Goal: Task Accomplishment & Management: Manage account settings

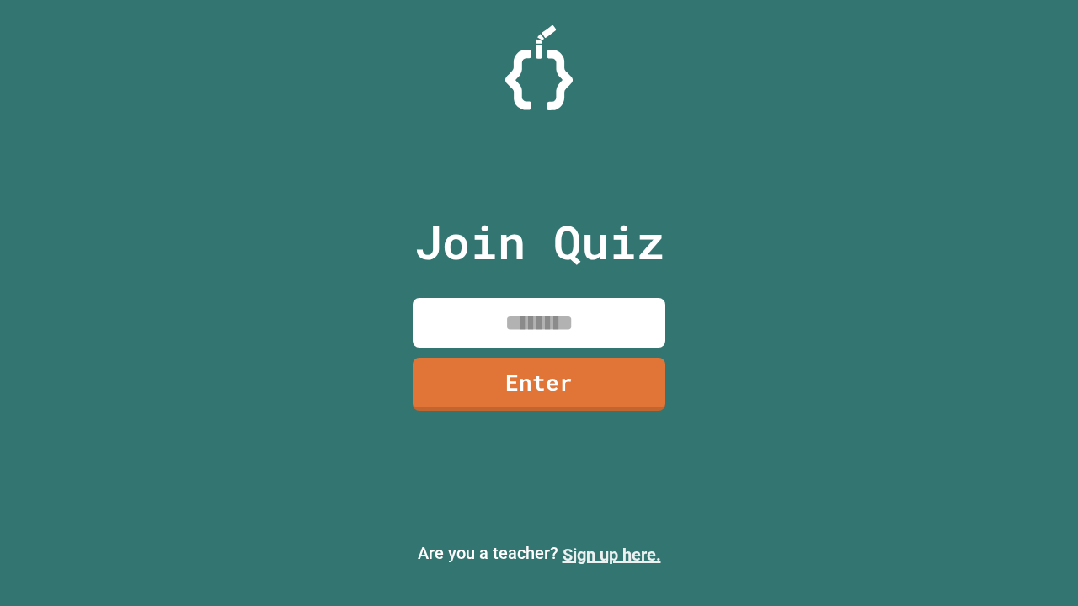
click at [611, 555] on link "Sign up here." at bounding box center [612, 555] width 99 height 20
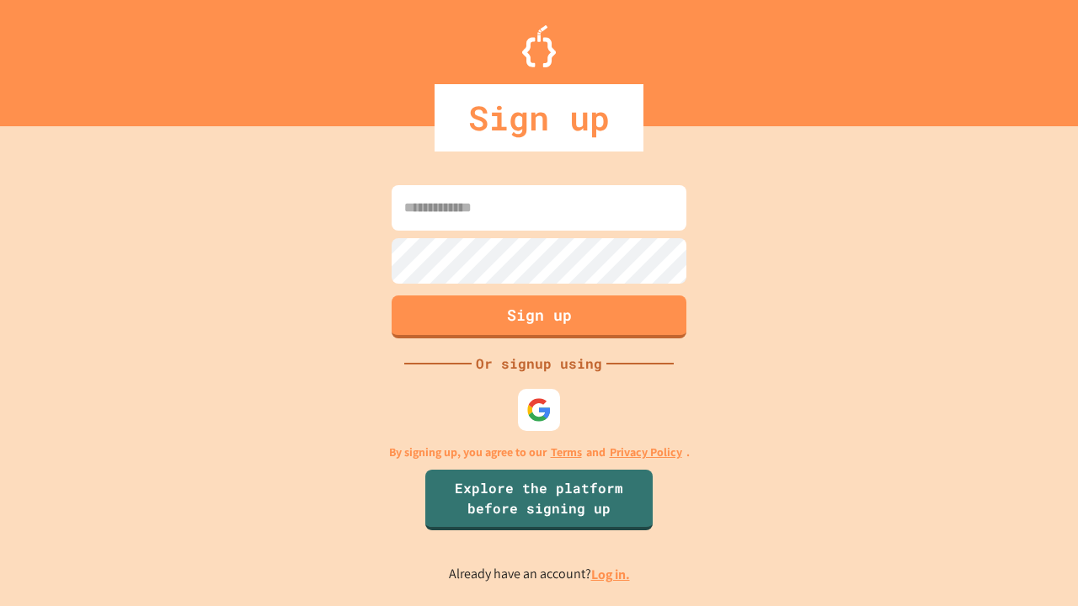
click at [611, 574] on link "Log in." at bounding box center [610, 575] width 39 height 18
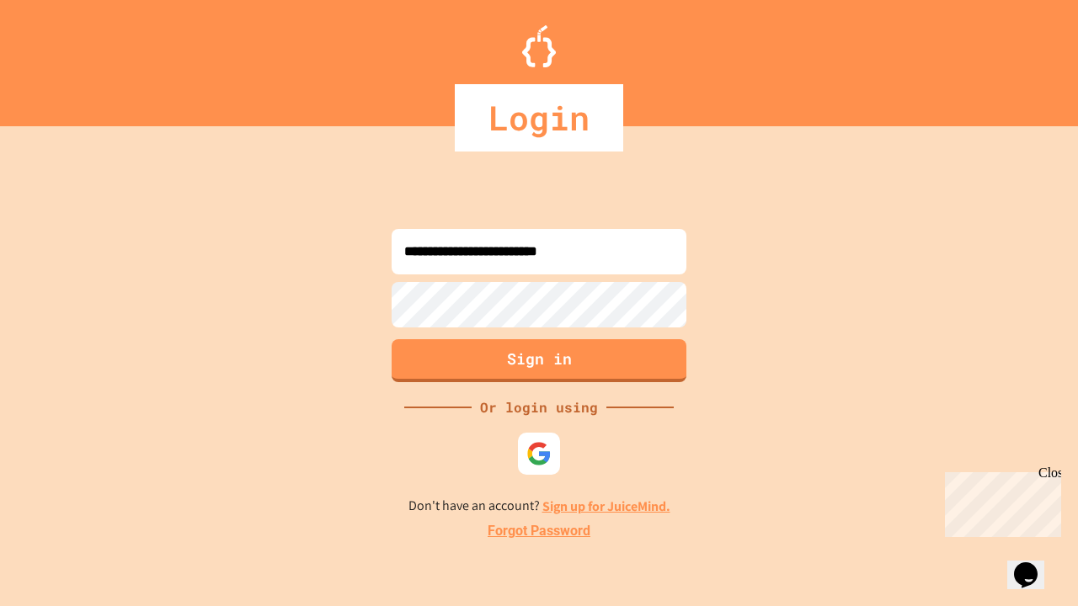
type input "**********"
